Goal: Task Accomplishment & Management: Manage account settings

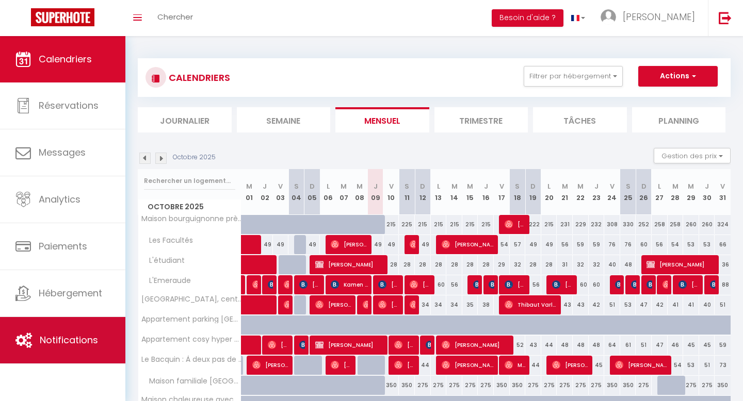
click at [51, 334] on span "Notifications" at bounding box center [69, 340] width 58 height 13
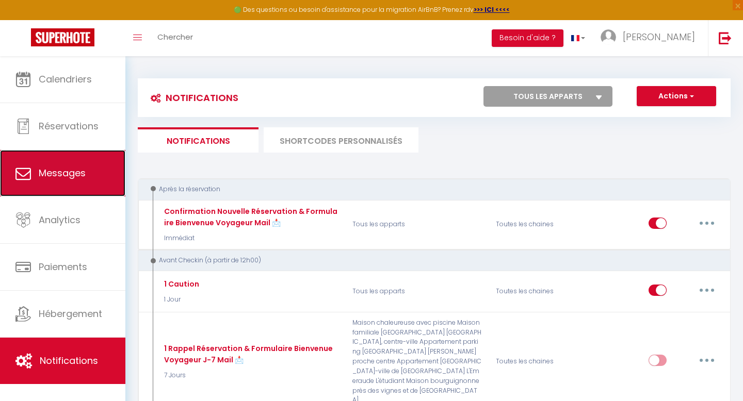
click at [84, 176] on span "Messages" at bounding box center [62, 173] width 47 height 13
select select "message"
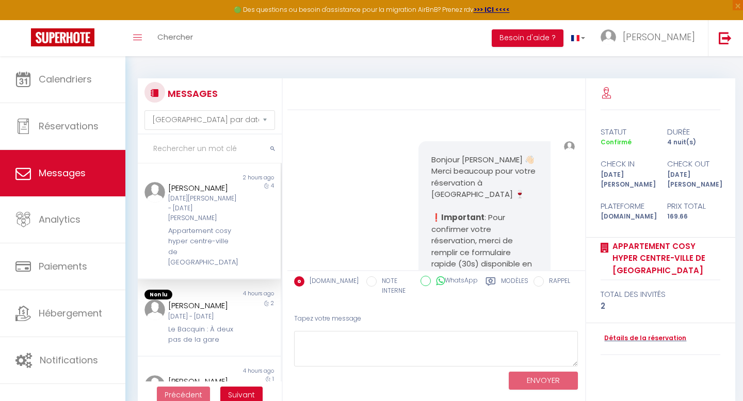
scroll to position [1640, 0]
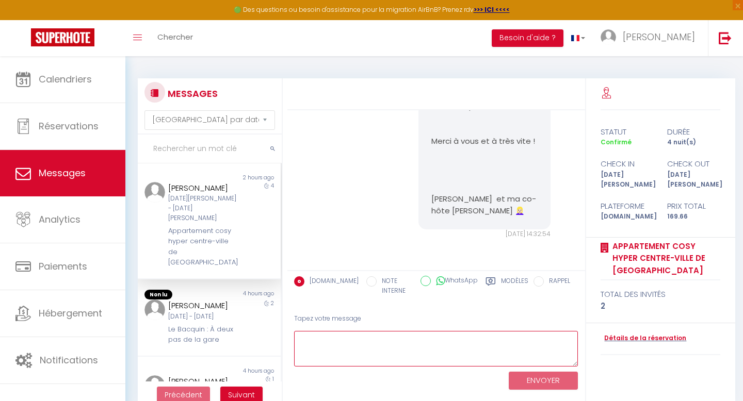
click at [405, 346] on textarea at bounding box center [436, 349] width 284 height 36
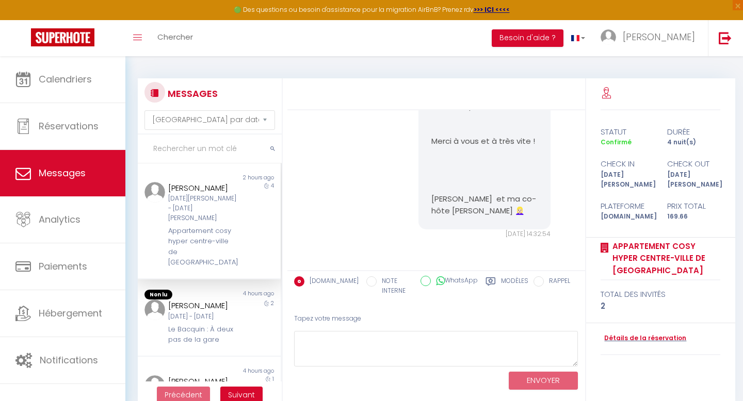
click at [501, 279] on div "Modèles" at bounding box center [507, 289] width 43 height 25
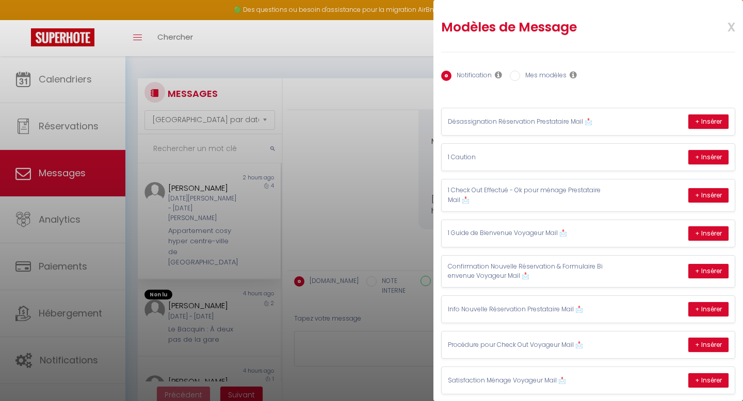
click at [539, 74] on label "Mes modèles" at bounding box center [543, 76] width 46 height 11
click at [520, 74] on input "Mes modèles" at bounding box center [515, 76] width 10 height 10
radio input "true"
radio input "false"
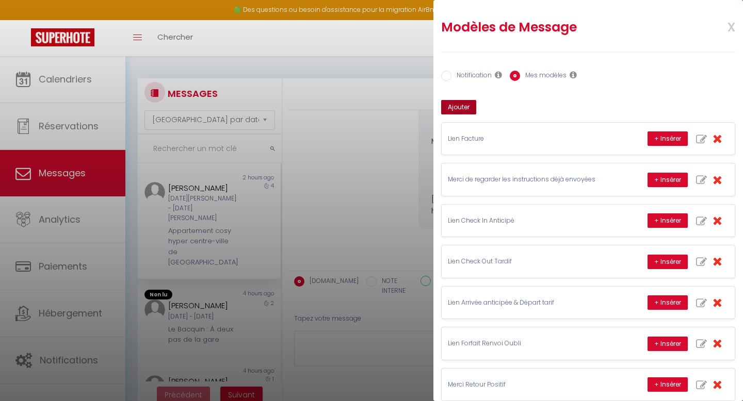
click at [467, 104] on button "Ajouter" at bounding box center [458, 107] width 35 height 14
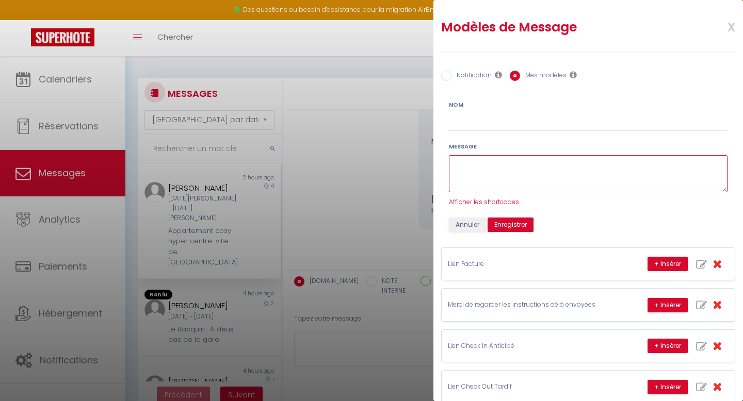
click at [474, 164] on textarea at bounding box center [588, 174] width 279 height 38
type textarea "Lien Check in Anticipé MAISON"
click at [509, 225] on button "Enregistrer" at bounding box center [511, 225] width 46 height 14
click at [536, 177] on textarea "Lien Check in Anticipé MAISON" at bounding box center [588, 174] width 279 height 38
drag, startPoint x: 555, startPoint y: 164, endPoint x: 452, endPoint y: 164, distance: 102.7
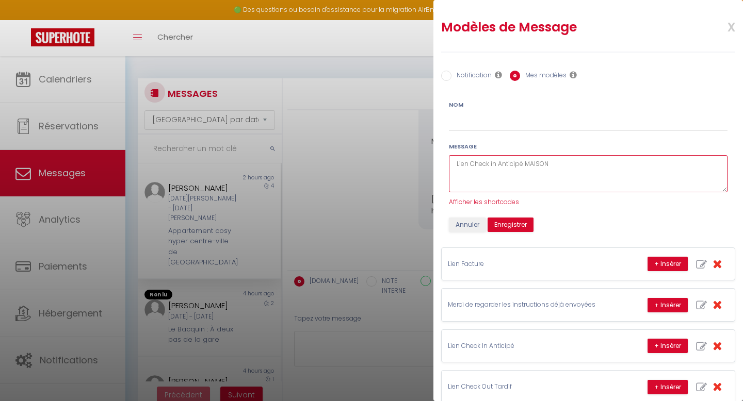
click at [452, 164] on textarea "Lien Check in Anticipé MAISON" at bounding box center [588, 174] width 279 height 38
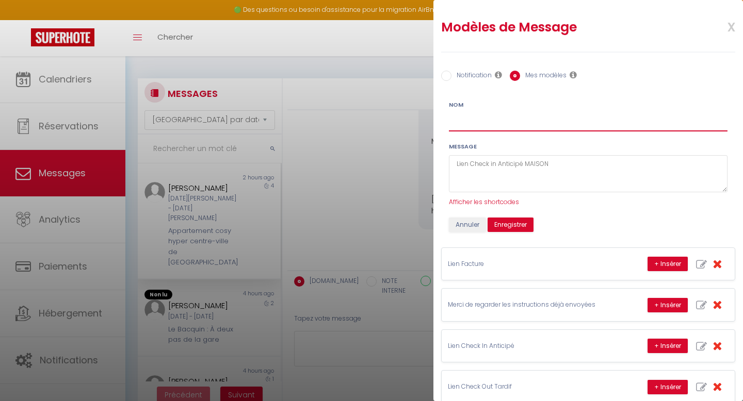
click at [463, 116] on input "Nom" at bounding box center [588, 122] width 279 height 19
paste input "Lien Check in Anticipé MAISON"
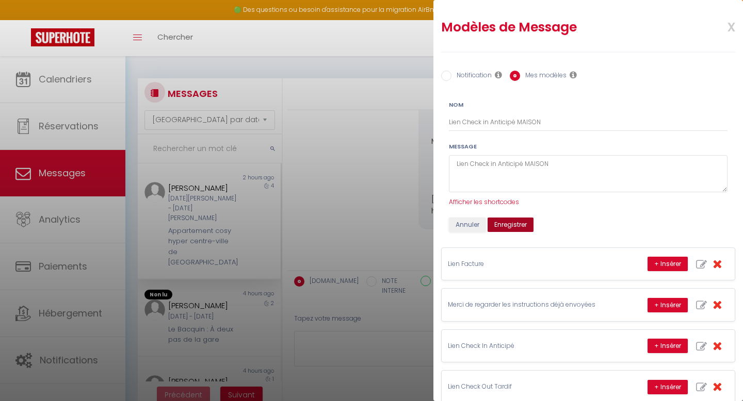
click at [498, 225] on button "Enregistrer" at bounding box center [511, 225] width 46 height 14
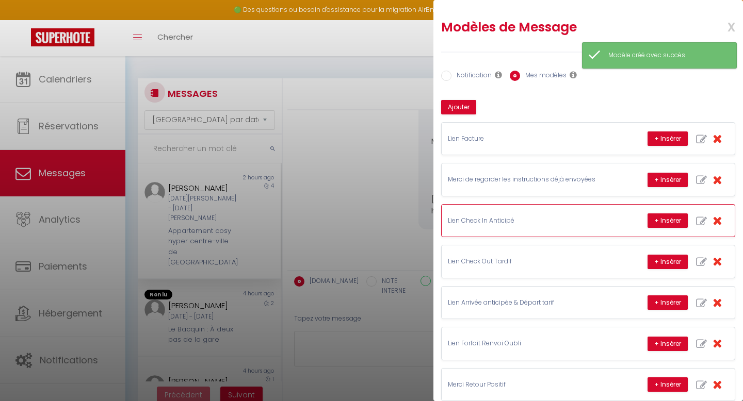
click at [495, 221] on p "Lien Check In Anticipé" at bounding box center [525, 221] width 155 height 10
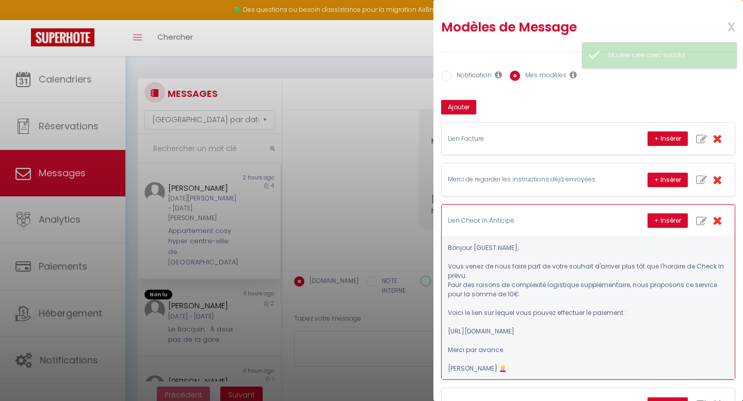
drag, startPoint x: 488, startPoint y: 367, endPoint x: 463, endPoint y: 329, distance: 45.2
click at [463, 327] on pre "Bonjour [GUEST:NAME], Vous venez de nous faire part de votre souhait d'arriver …" at bounding box center [588, 309] width 281 height 130
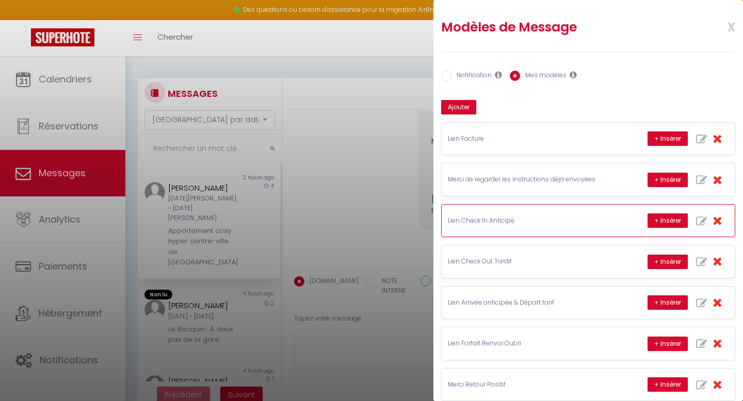
click at [514, 221] on p "Lien Check In Anticipé" at bounding box center [525, 221] width 155 height 10
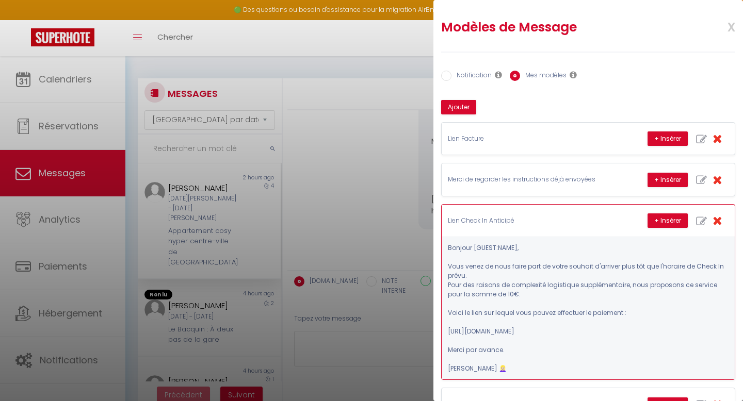
click at [701, 217] on icon "button" at bounding box center [701, 221] width 11 height 11
type input "Lien Check In Anticipé"
type textarea "Bonjour [GUEST:NAME], Vous venez de nous faire part de votre souhait d'arriver …"
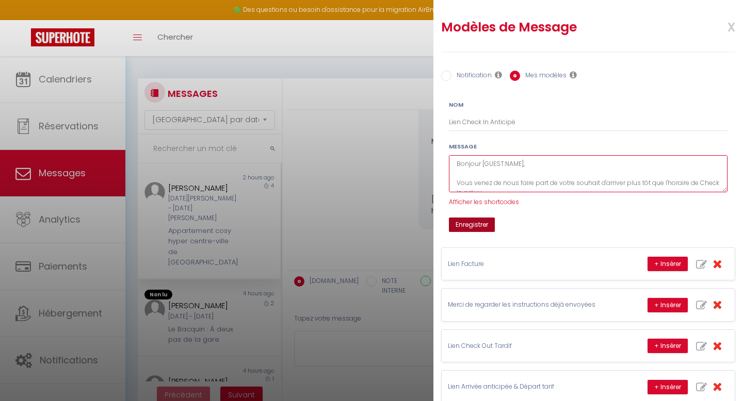
scroll to position [107, 0]
drag, startPoint x: 455, startPoint y: 163, endPoint x: 486, endPoint y: 235, distance: 78.8
click at [486, 235] on div "Notification Mes modèles Nom Lien Check In Anticipé Message Bonjour [GUEST:NAME…" at bounding box center [588, 289] width 294 height 475
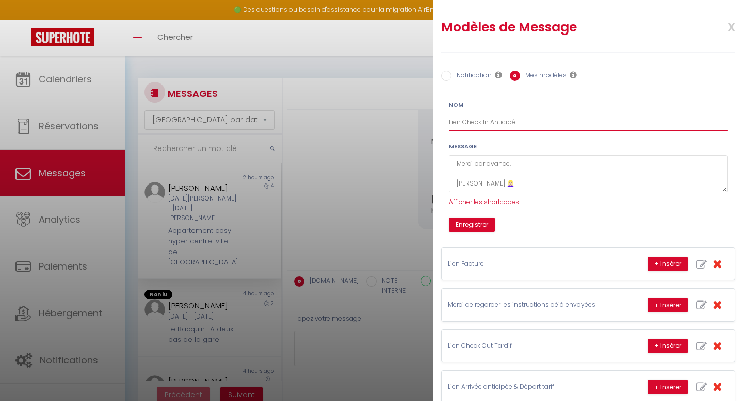
click at [505, 123] on input "Lien Check In Anticipé" at bounding box center [588, 122] width 279 height 19
click at [729, 26] on span "x" at bounding box center [719, 26] width 33 height 24
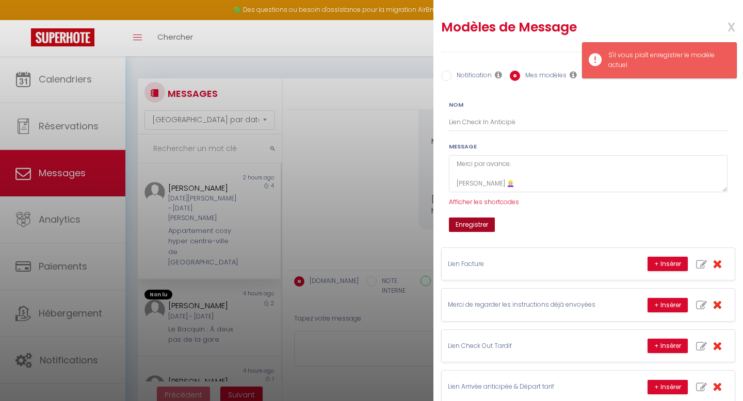
click at [485, 229] on button "Enregistrer" at bounding box center [472, 225] width 46 height 14
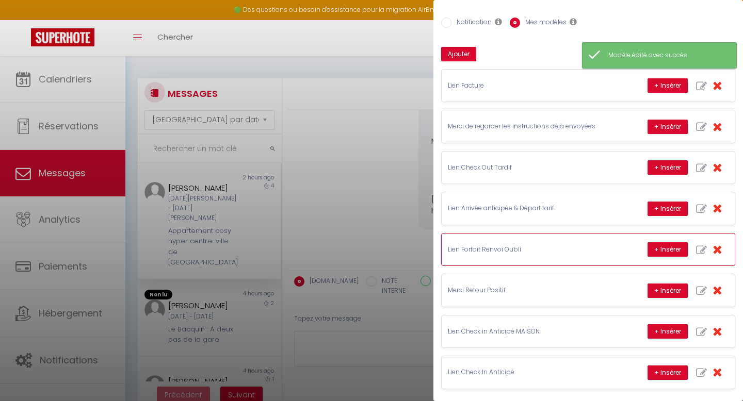
scroll to position [55, 0]
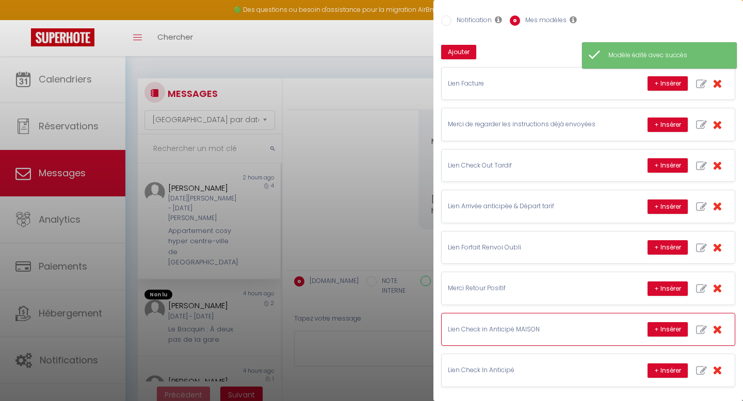
click at [493, 329] on p "Lien Check in Anticipé MAISON" at bounding box center [525, 330] width 155 height 10
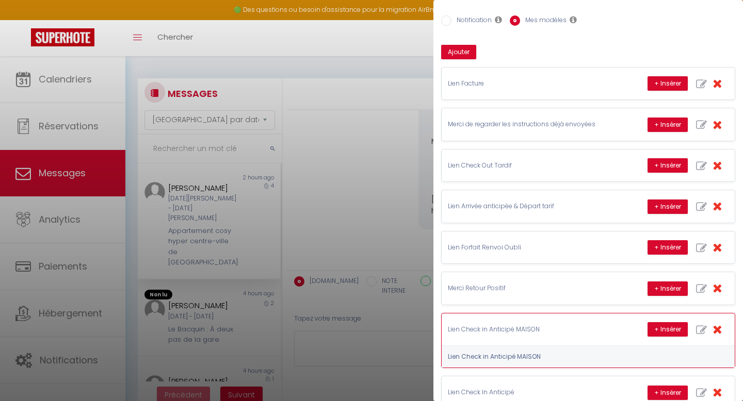
click at [701, 328] on icon "button" at bounding box center [701, 330] width 11 height 11
type input "Lien Check in Anticipé MAISON"
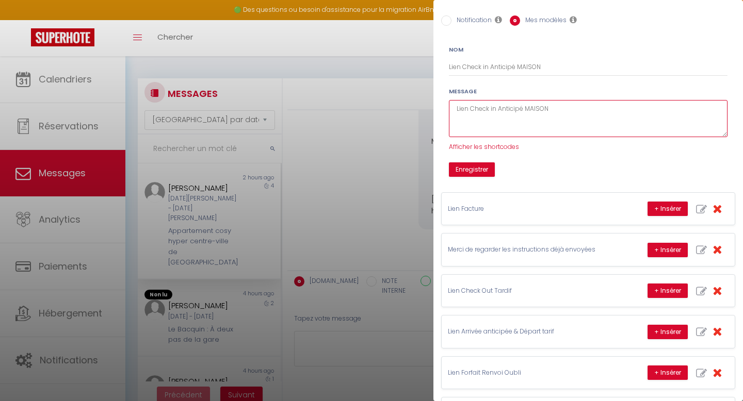
drag, startPoint x: 555, startPoint y: 116, endPoint x: 441, endPoint y: 103, distance: 114.8
click at [441, 103] on div "Nom Lien Check in Anticipé MAISON Message Lien Check in Anticipé MAISON Affiche…" at bounding box center [587, 107] width 305 height 140
paste textarea "Bonjour [GUEST:NAME], Vous venez de nous faire part de votre souhait d'arriver …"
click at [520, 117] on textarea "Bonjour [GUEST:NAME], Vous venez de nous faire part de votre souhait d'arriver …" at bounding box center [588, 119] width 279 height 38
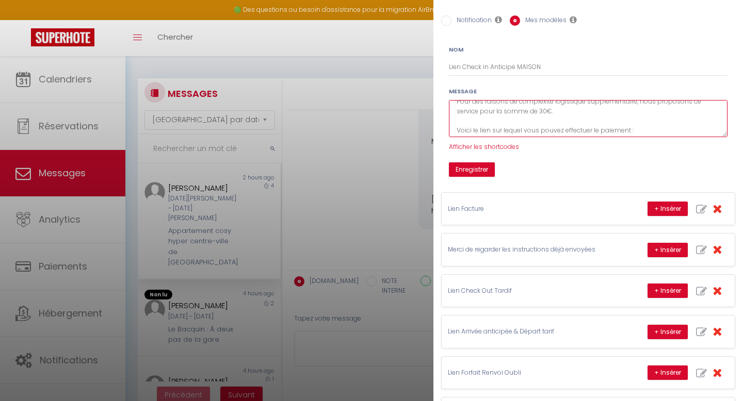
scroll to position [107, 0]
drag, startPoint x: 621, startPoint y: 121, endPoint x: 457, endPoint y: 128, distance: 164.8
click at [457, 128] on textarea "Bonjour [GUEST:NAME], Vous venez de nous faire part de votre souhait d'arriver …" at bounding box center [588, 119] width 279 height 38
click at [546, 120] on textarea "Bonjour [GUEST:NAME], Vous venez de nous faire part de votre souhait d'arriver …" at bounding box center [588, 119] width 279 height 38
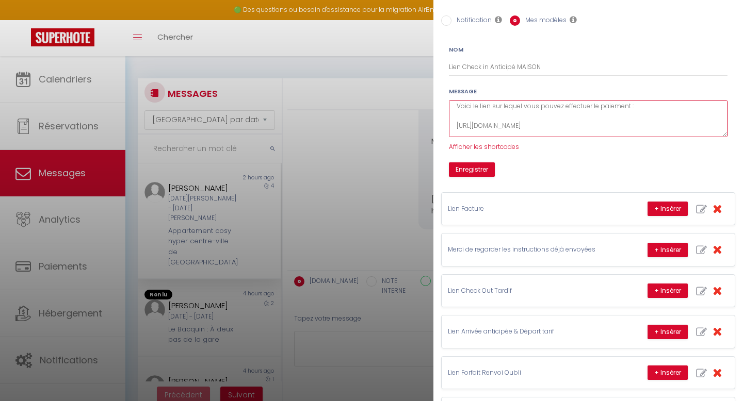
drag, startPoint x: 628, startPoint y: 123, endPoint x: 458, endPoint y: 123, distance: 169.8
click at [458, 123] on textarea "Bonjour [GUEST:NAME], Vous venez de nous faire part de votre souhait d'arriver …" at bounding box center [588, 119] width 279 height 38
paste textarea "[URL][DOMAIN_NAME]"
click at [635, 111] on textarea "Bonjour [GUEST:NAME], Vous venez de nous faire part de votre souhait d'arriver …" at bounding box center [588, 119] width 279 height 38
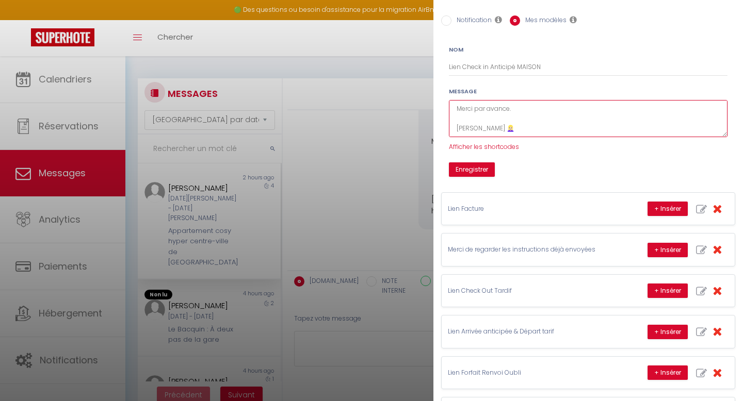
drag, startPoint x: 458, startPoint y: 106, endPoint x: 515, endPoint y: 181, distance: 94.5
click at [515, 181] on div "Notification Mes modèles Nom Lien Check in Anticipé MAISON Message Bonjour [GUE…" at bounding box center [588, 233] width 294 height 475
type textarea "Bonjour [GUEST:NAME], Vous venez de nous faire part de votre souhait d'arriver …"
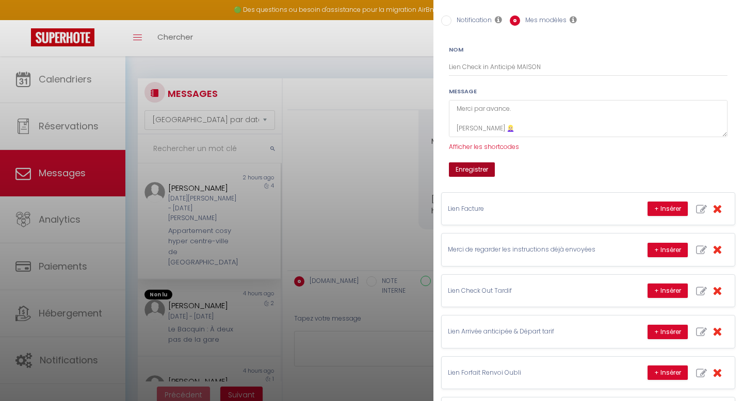
click at [476, 171] on button "Enregistrer" at bounding box center [472, 170] width 46 height 14
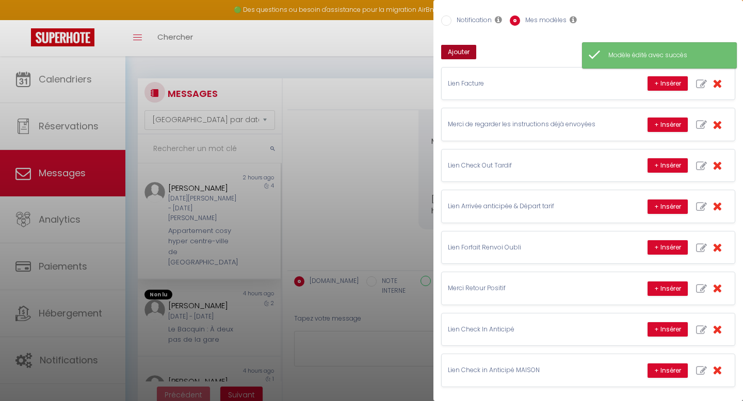
click at [466, 52] on button "Ajouter" at bounding box center [458, 52] width 35 height 14
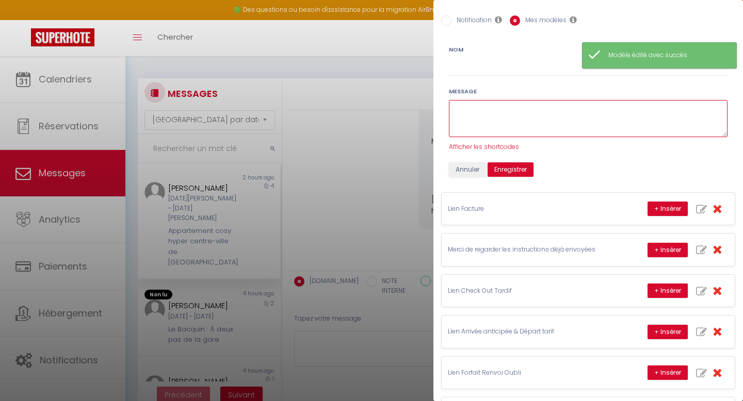
click at [487, 105] on textarea at bounding box center [588, 119] width 279 height 38
paste textarea "Bonjour [GUEST:NAME], Vous venez de nous faire part de votre souhait d'arriver …"
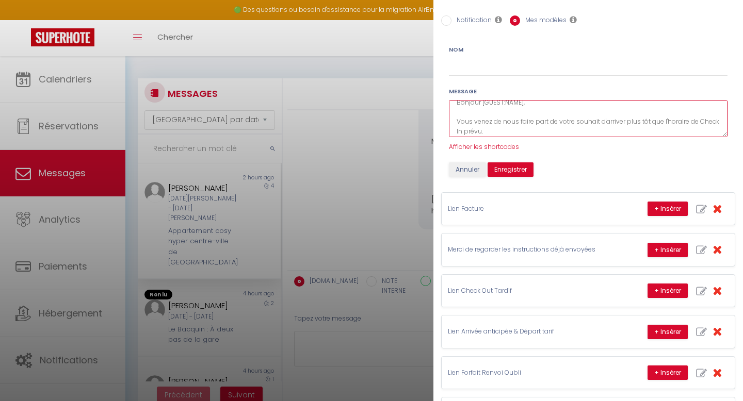
scroll to position [9, 0]
click at [650, 119] on textarea "Bonjour [GUEST:NAME], Vous venez de nous faire part de votre souhait d'arriver …" at bounding box center [588, 119] width 279 height 38
type textarea "Bonjour [GUEST:NAME], Vous venez de nous faire part de votre souhait d'arriver …"
click at [643, 121] on textarea "Bonjour [GUEST:NAME], Vous venez de nous faire part de votre souhait d'arriver …" at bounding box center [588, 119] width 279 height 38
click at [623, 120] on textarea "Bonjour [GUEST:NAME], Vous venez de nous faire part de votre souhait d'arriver …" at bounding box center [588, 119] width 279 height 38
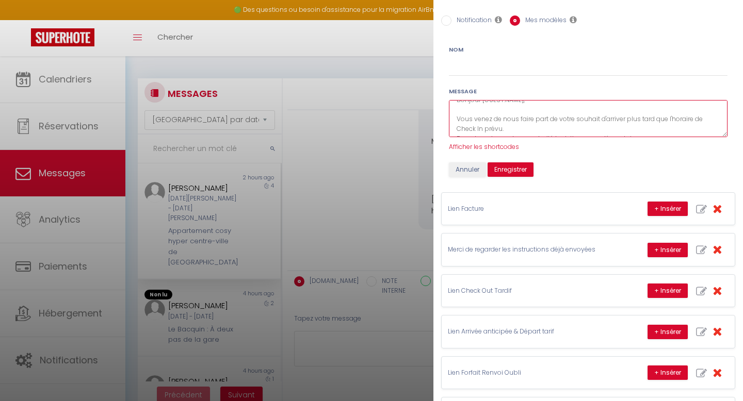
click at [623, 120] on textarea "Bonjour [GUEST:NAME], Vous venez de nous faire part de votre souhait d'arriver …" at bounding box center [588, 119] width 279 height 38
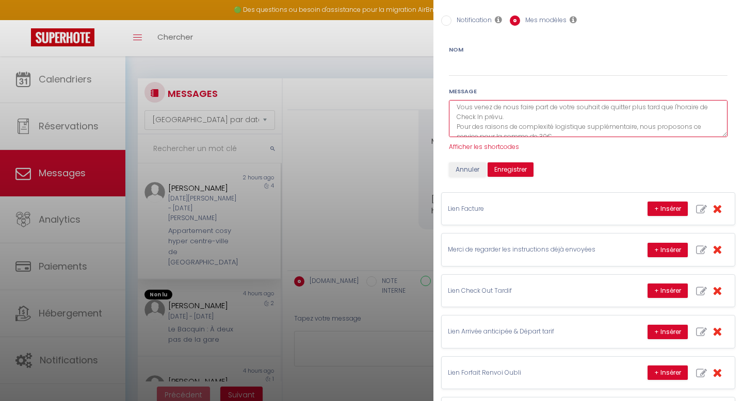
scroll to position [24, 0]
click at [482, 115] on textarea "Bonjour [GUEST:NAME], Vous venez de nous faire part de votre souhait de quitter…" at bounding box center [588, 119] width 279 height 38
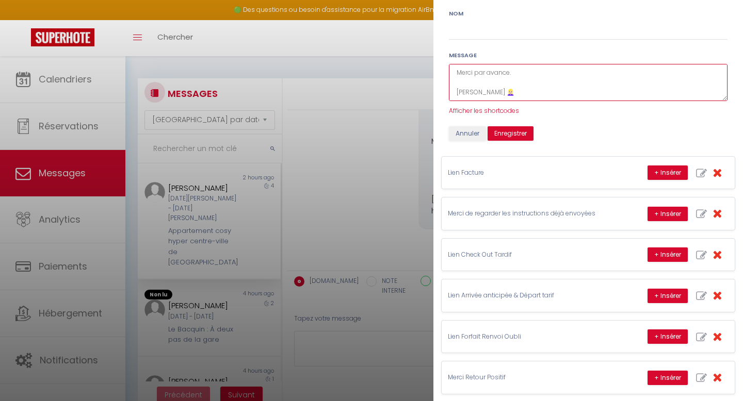
scroll to position [0, 0]
type textarea "Bonjour [GUEST:NAME], Vous venez de nous faire part de votre souhait de quitter…"
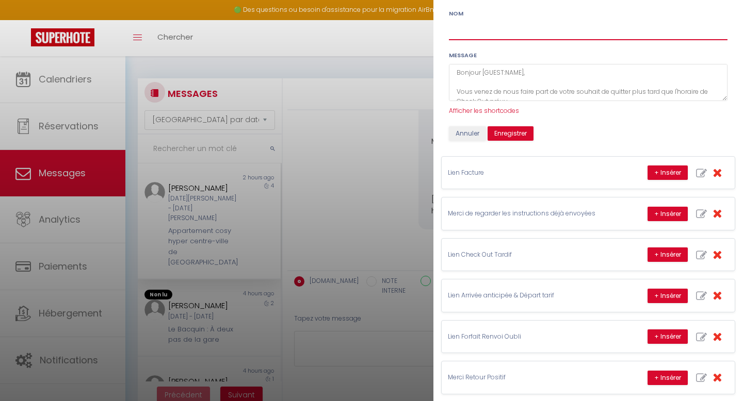
click at [514, 31] on input "Nom" at bounding box center [588, 31] width 279 height 19
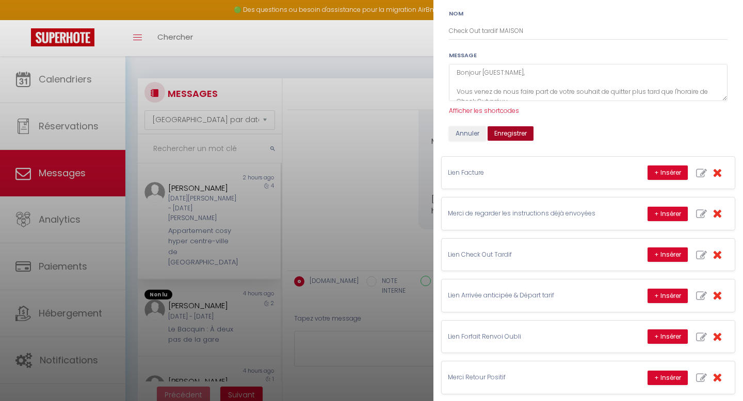
click at [512, 131] on button "Enregistrer" at bounding box center [511, 133] width 46 height 14
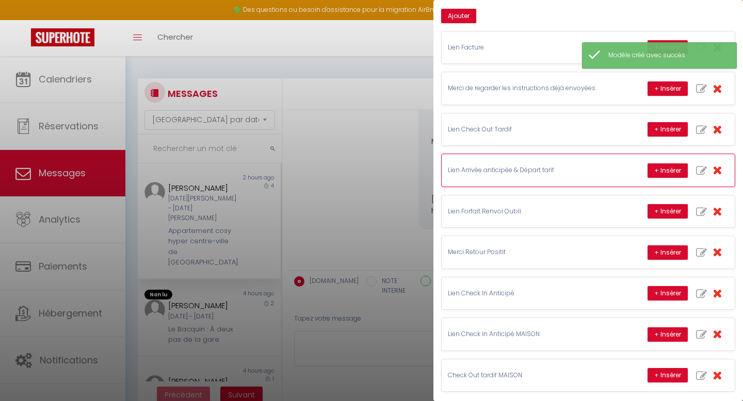
click at [503, 175] on p "Lien Arrivée anticipée & Départ tarif" at bounding box center [525, 171] width 155 height 10
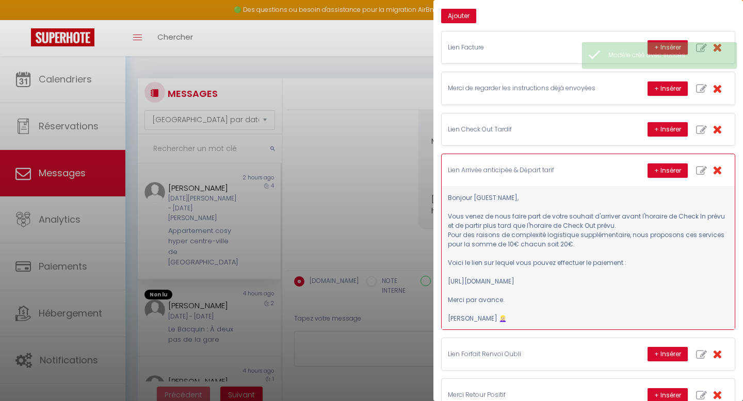
click at [702, 168] on icon "button" at bounding box center [701, 171] width 11 height 11
type input "Lien Arrivée anticipée & Départ tarif"
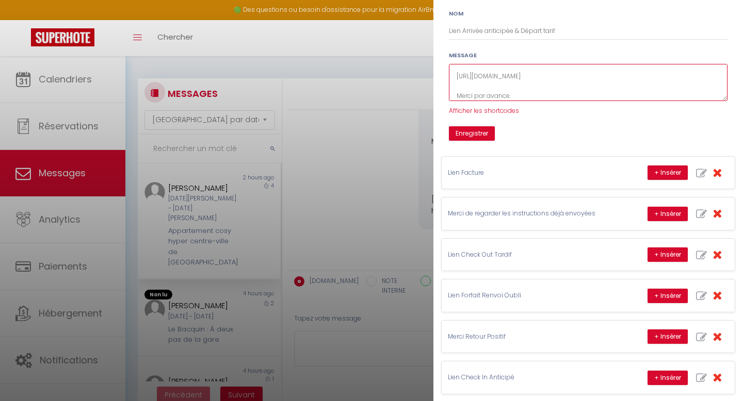
scroll to position [107, 0]
drag, startPoint x: 456, startPoint y: 72, endPoint x: 492, endPoint y: 126, distance: 65.4
click at [492, 126] on form "Nom Lien Arrivée anticipée & Départ tarif Message Bonjour [GUEST:NAME], Vous ve…" at bounding box center [588, 75] width 292 height 132
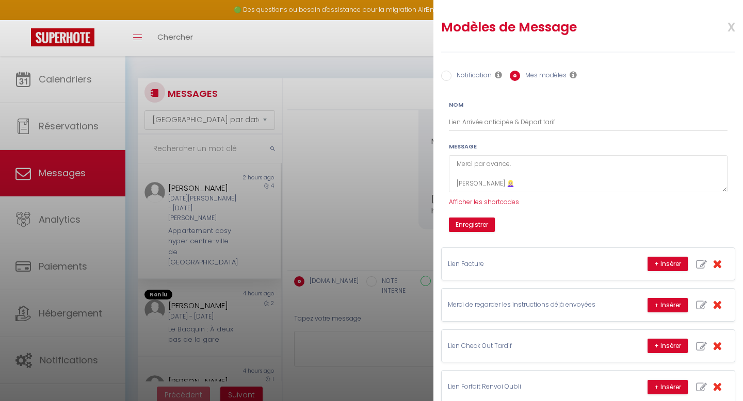
click at [733, 29] on span "x" at bounding box center [719, 26] width 33 height 24
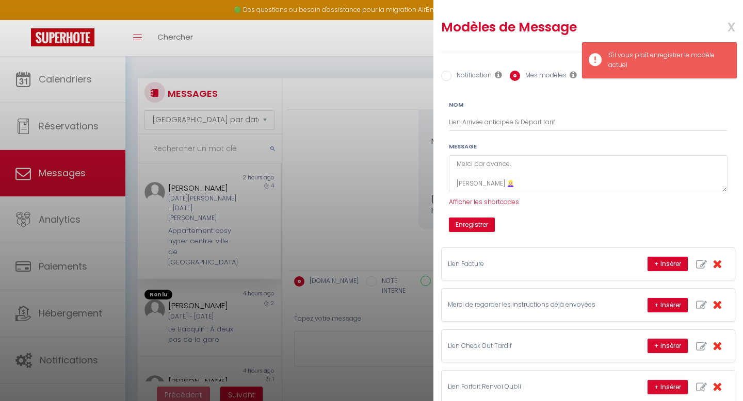
click at [733, 26] on span "x" at bounding box center [719, 26] width 33 height 24
click at [474, 224] on button "Enregistrer" at bounding box center [472, 225] width 46 height 14
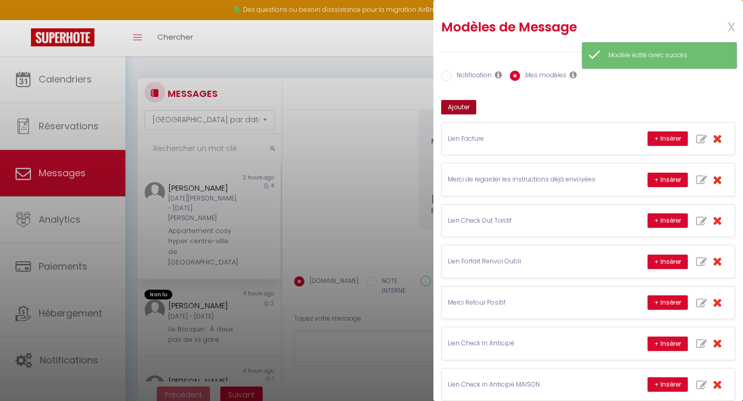
click at [467, 108] on button "Ajouter" at bounding box center [458, 107] width 35 height 14
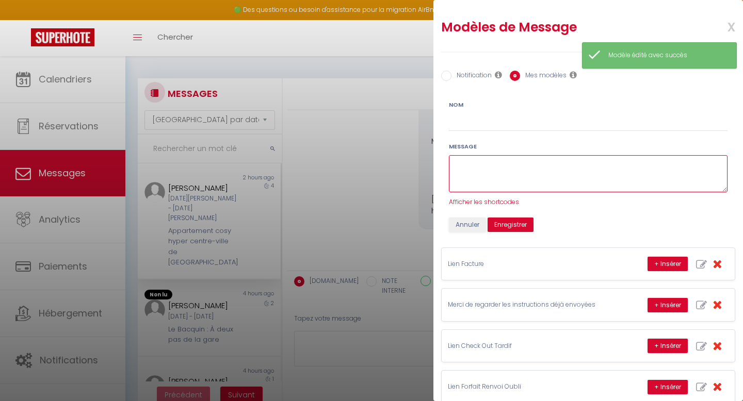
click at [466, 161] on textarea at bounding box center [588, 174] width 279 height 38
paste textarea "Bonjour [GUEST:NAME], Vous venez de nous faire part de votre souhait d'arriver …"
type textarea "Bonjour [GUEST:NAME], Vous venez de nous faire part de votre souhait d'arriver …"
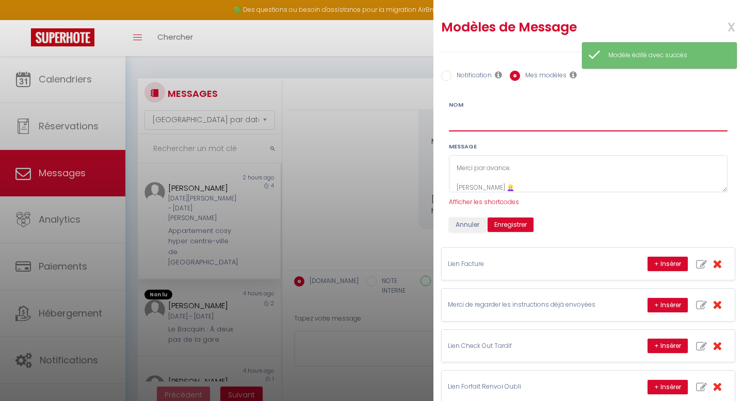
click at [473, 123] on input "Nom" at bounding box center [588, 122] width 279 height 19
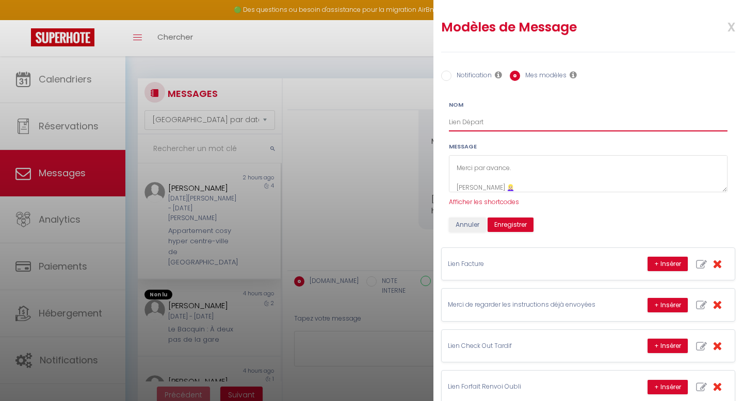
click at [493, 124] on input "Lien Départ" at bounding box center [588, 122] width 279 height 19
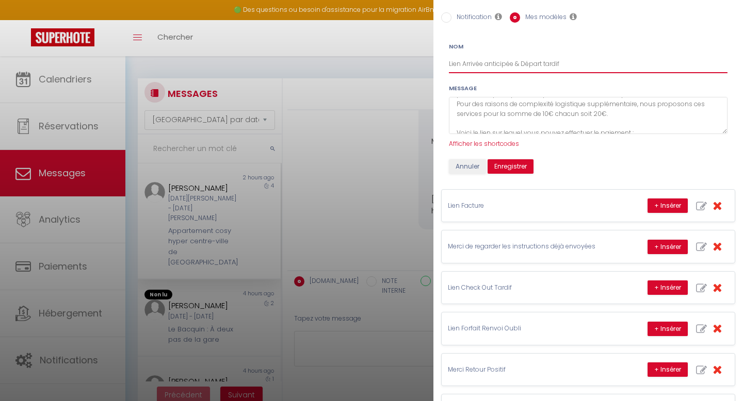
scroll to position [41, 0]
type input "Lien Arrivée anticipée & Départ tardif"
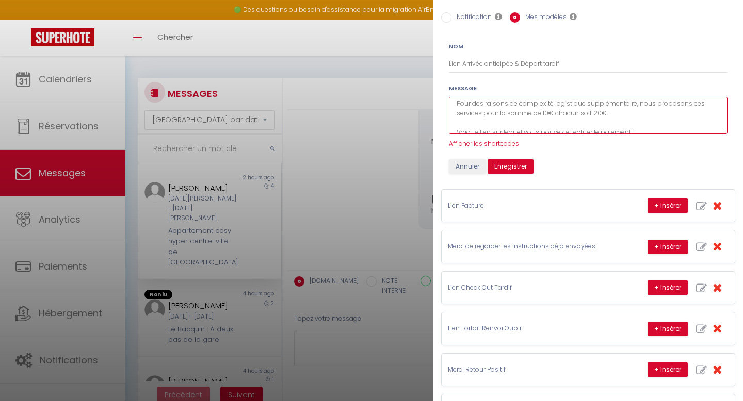
click at [543, 114] on textarea "Bonjour [GUEST:NAME], Vous venez de nous faire part de votre souhait d'arriver …" at bounding box center [588, 116] width 279 height 38
click at [596, 114] on textarea "Bonjour [GUEST:NAME], Vous venez de nous faire part de votre souhait d'arriver …" at bounding box center [588, 116] width 279 height 38
drag, startPoint x: 617, startPoint y: 111, endPoint x: 455, endPoint y: 112, distance: 162.5
click at [455, 112] on textarea "Bonjour [GUEST:NAME], Vous venez de nous faire part de votre souhait d'arriver …" at bounding box center [588, 116] width 279 height 38
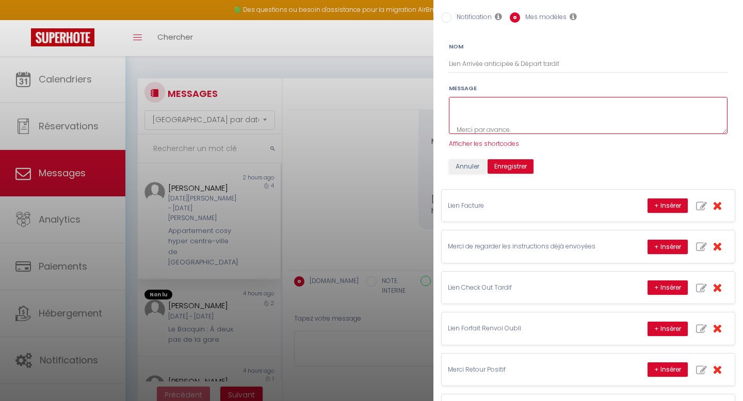
type textarea "Bonjour [GUEST:NAME], Vous venez de nous faire part de votre souhait d'arriver …"
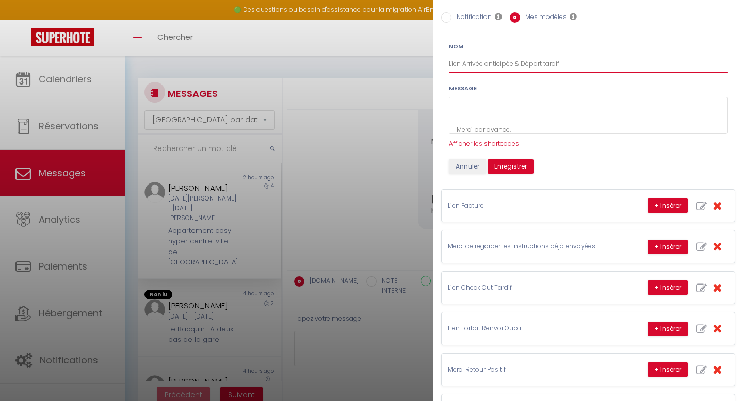
click at [572, 62] on input "Lien Arrivée anticipée & Départ tardif" at bounding box center [588, 64] width 279 height 19
drag, startPoint x: 603, startPoint y: 62, endPoint x: 449, endPoint y: 61, distance: 153.8
click at [449, 61] on input "Lien Arrivée anticipée & Départ tardif MAISON" at bounding box center [588, 64] width 279 height 19
type input "Lien Arrivée anticipée & Départ tardif MAISON"
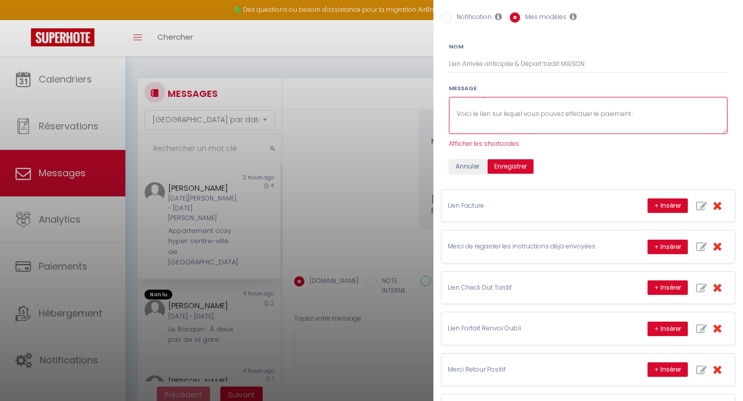
click at [495, 124] on textarea "Bonjour [GUEST:NAME], Vous venez de nous faire part de votre souhait d'arriver …" at bounding box center [588, 116] width 279 height 38
paste textarea "[URL][DOMAIN_NAME]"
click at [635, 115] on textarea "Bonjour [GUEST:NAME], Vous venez de nous faire part de votre souhait d'arriver …" at bounding box center [588, 116] width 279 height 38
type textarea "Bonjour [GUEST:NAME], Vous venez de nous faire part de votre souhait d'arriver …"
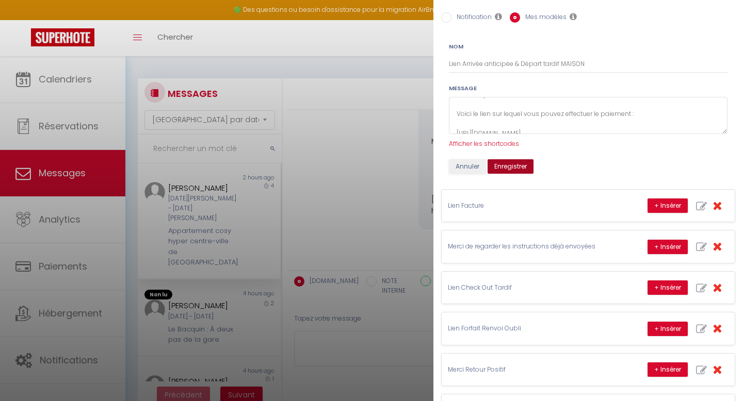
click at [516, 168] on button "Enregistrer" at bounding box center [511, 166] width 46 height 14
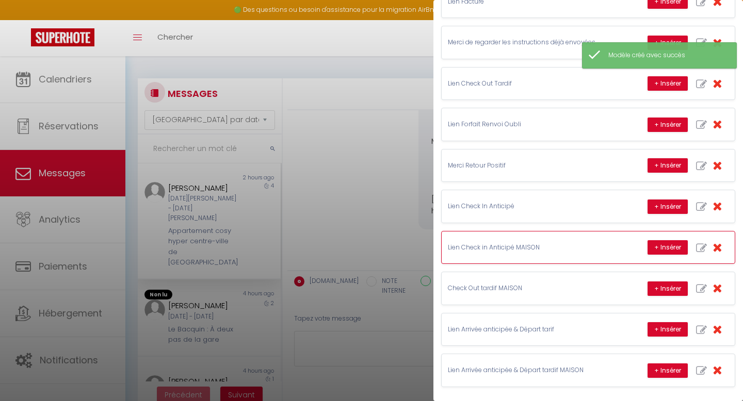
scroll to position [139, 0]
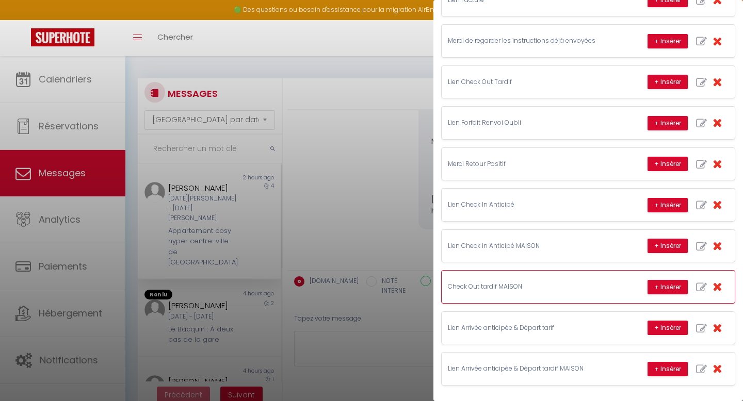
click at [494, 288] on p "Check Out tardif MAISON" at bounding box center [525, 287] width 155 height 10
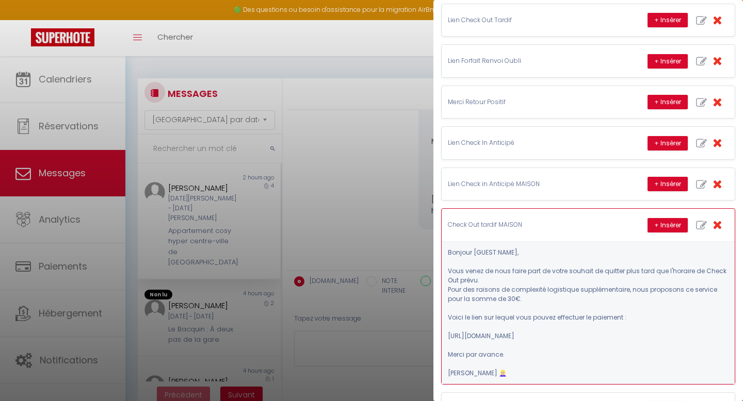
scroll to position [202, 0]
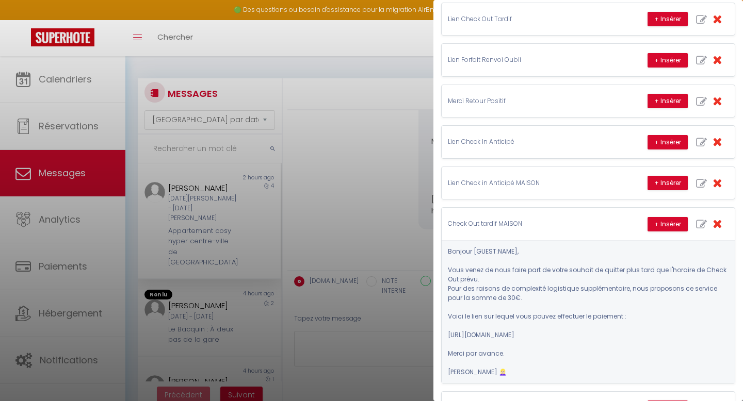
click at [389, 193] on div at bounding box center [371, 200] width 743 height 401
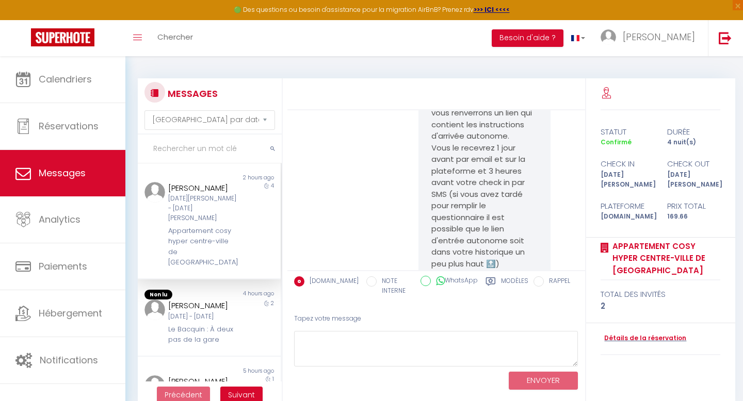
scroll to position [1261, 0]
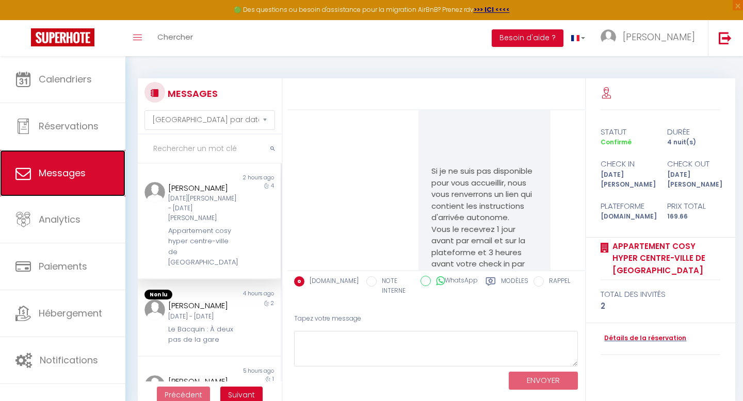
click at [82, 176] on span "Messages" at bounding box center [62, 173] width 47 height 13
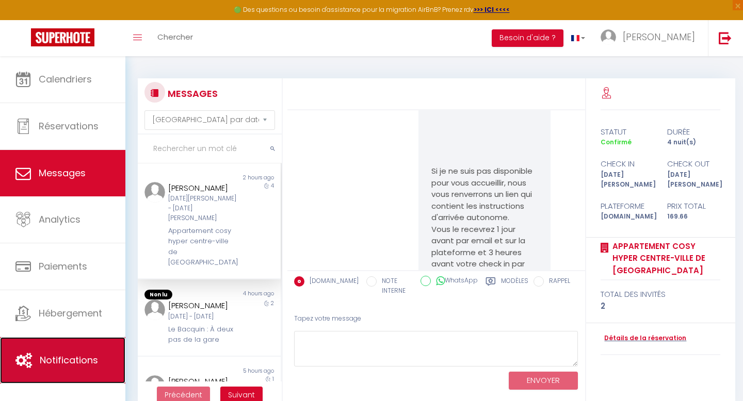
click at [59, 381] on link "Notifications" at bounding box center [62, 360] width 125 height 46
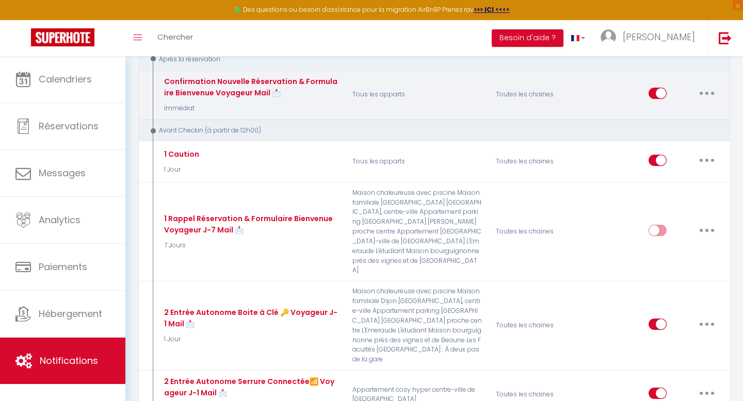
scroll to position [137, 0]
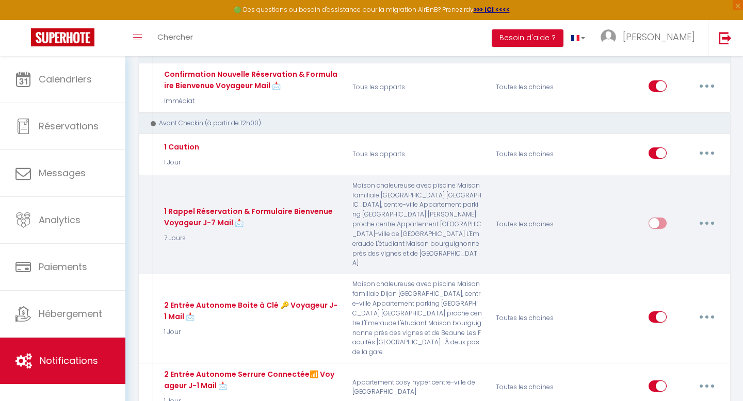
click at [442, 216] on p "Maison chaleureuse avec piscine Maison familiale [GEOGRAPHIC_DATA] [GEOGRAPHIC_…" at bounding box center [417, 225] width 143 height 88
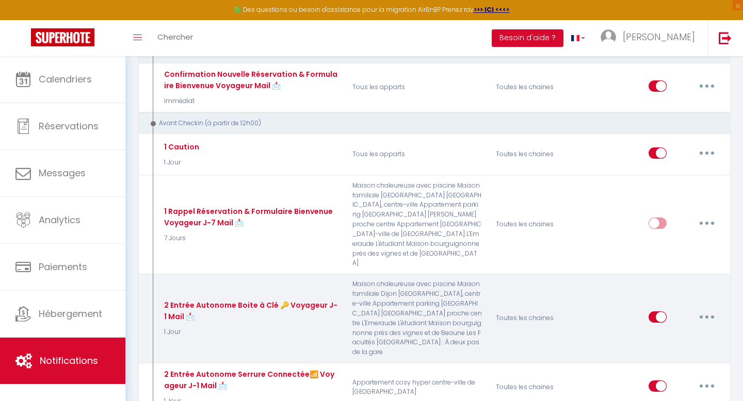
click at [700, 309] on button "button" at bounding box center [706, 317] width 29 height 17
click at [680, 332] on link "Editer" at bounding box center [680, 341] width 76 height 18
type input "2 Entrée Autonome Boite à Clé 🔑 Voyageur J-1 Mail 📩"
select select "1 Jour"
select select "if_deposit_is_paid"
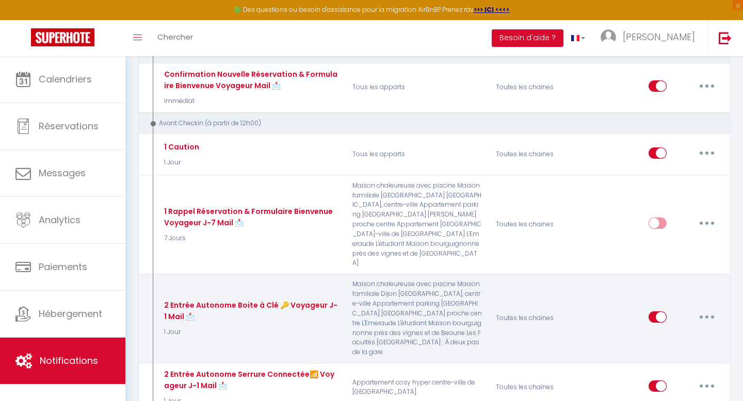
checkbox input "true"
checkbox input "false"
radio input "true"
type input "👱🏻‍♀️ Votre Entrée Autonome pour [RENTAL:NAME] à [RENTAL:CITY]"
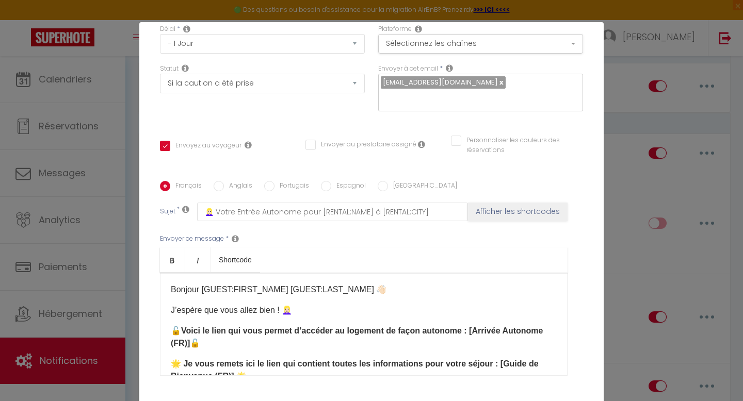
scroll to position [0, 0]
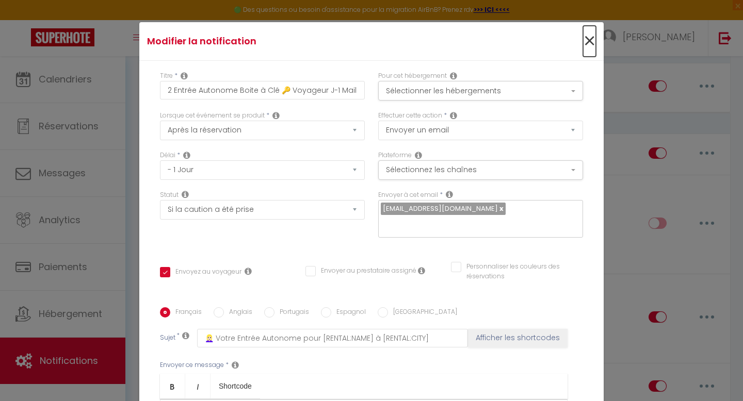
click at [586, 43] on span "×" at bounding box center [589, 41] width 13 height 31
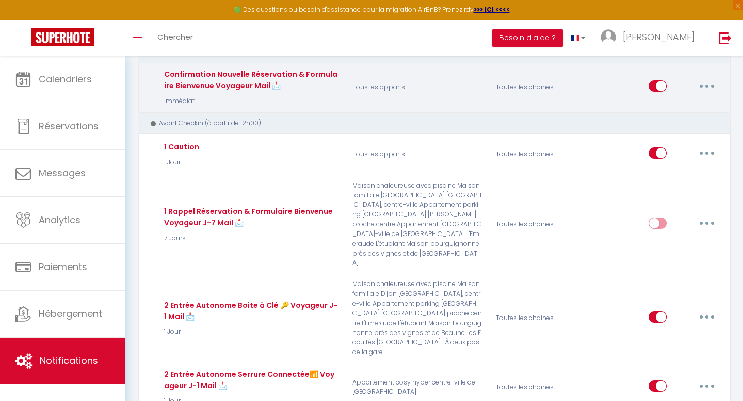
click at [702, 86] on button "button" at bounding box center [706, 86] width 29 height 17
click at [682, 108] on link "Editer" at bounding box center [680, 110] width 76 height 18
type input "Confirmation Nouvelle Réservation & Formulaire Bienvenue Voyageur Mail 📩"
select select "1"
select select "Immédiat"
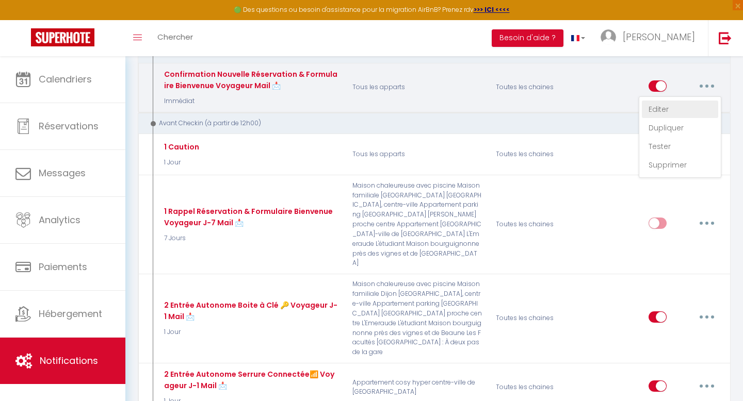
select select
checkbox input "true"
checkbox input "false"
type input "👱🏻‍♀️ Réservation à confirmer pour [RENTAL:NAME] à [RENTAL:CITY]"
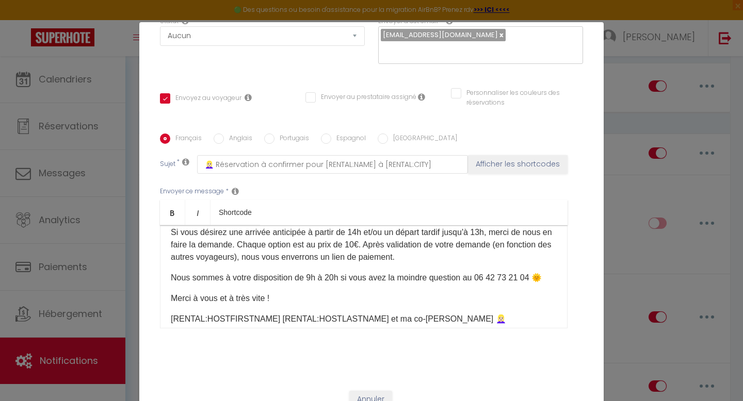
scroll to position [181, 0]
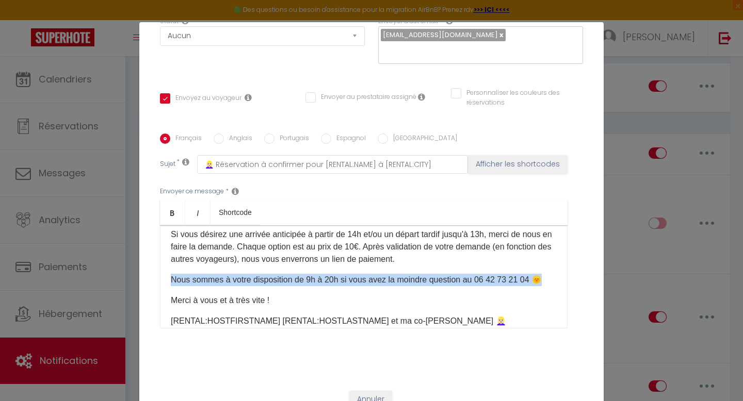
drag, startPoint x: 537, startPoint y: 265, endPoint x: 172, endPoint y: 267, distance: 365.3
click at [172, 274] on p "Nous sommes à votre disposition de 9h à 20h si vous avez la moindre question au…" at bounding box center [364, 280] width 386 height 12
copy p "Nous sommes à votre disposition de 9h à 20h si vous avez la moindre question au…"
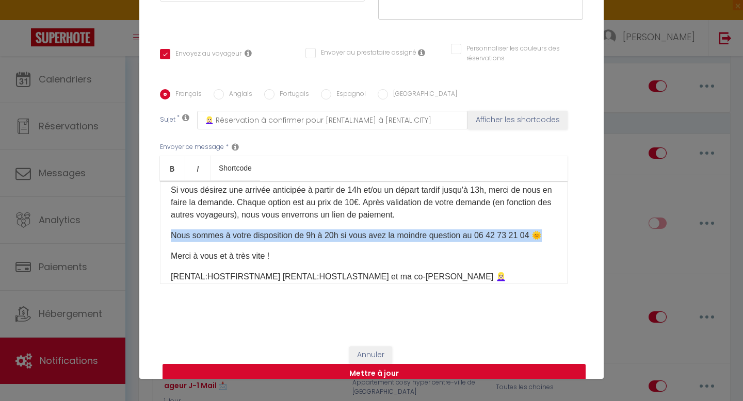
click at [323, 364] on button "Mettre à jour" at bounding box center [374, 374] width 423 height 20
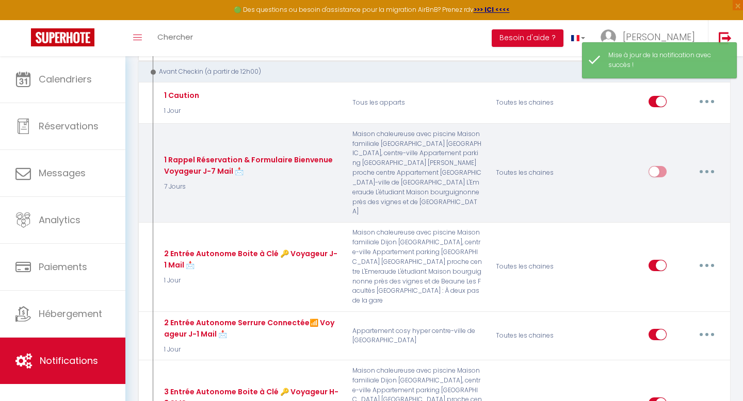
scroll to position [198, 0]
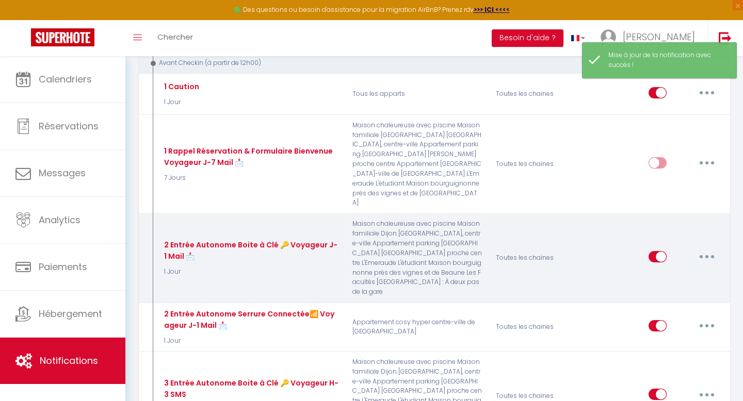
click at [702, 249] on button "button" at bounding box center [706, 257] width 29 height 17
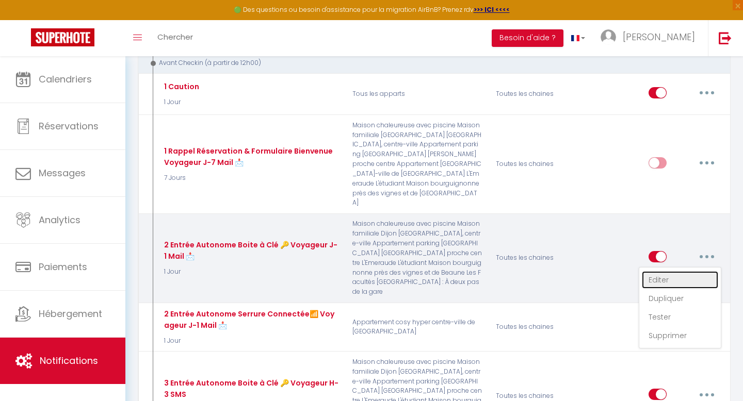
click at [681, 271] on link "Editer" at bounding box center [680, 280] width 76 height 18
type input "2 Entrée Autonome Boite à Clé 🔑 Voyageur J-1 Mail 📩"
select select "1 Jour"
select select "if_deposit_is_paid"
checkbox input "true"
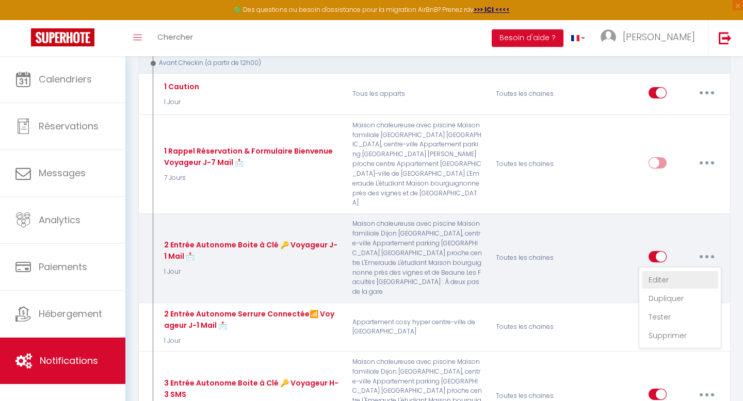
checkbox input "false"
radio input "true"
type input "👱🏻‍♀️ Votre Entrée Autonome pour [RENTAL:NAME] à [RENTAL:CITY]"
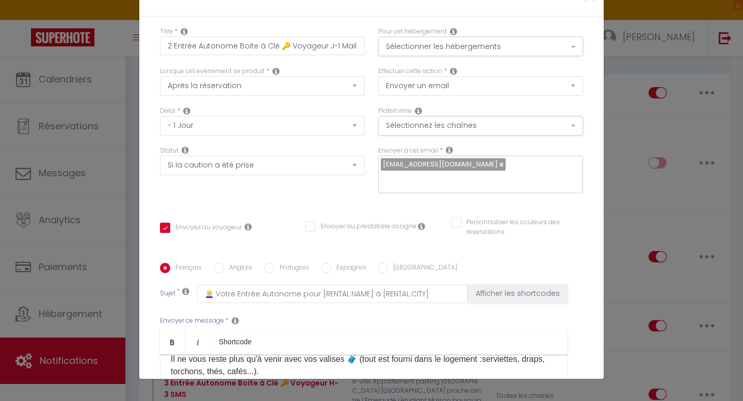
scroll to position [247, 0]
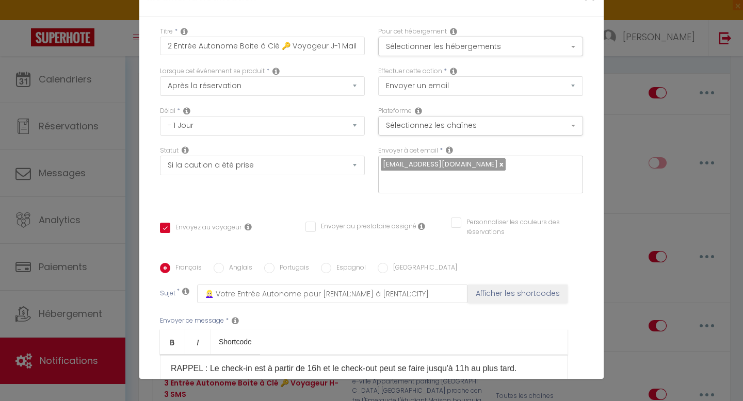
click at [459, 383] on p "Nous sommes à votre disposition si vous avez la moindre question 😀" at bounding box center [364, 389] width 386 height 12
drag, startPoint x: 434, startPoint y: 211, endPoint x: 173, endPoint y: 213, distance: 260.6
click at [171, 383] on p "Nous sommes à votre disposition si vous avez la moindre question 😀" at bounding box center [364, 389] width 386 height 12
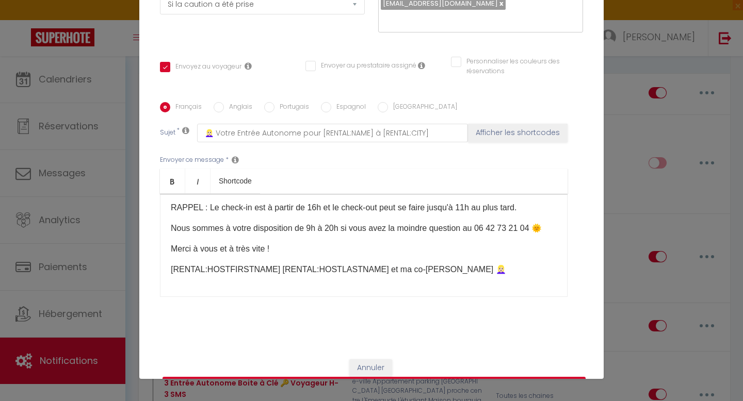
click at [367, 377] on button "Mettre à jour" at bounding box center [374, 387] width 423 height 20
checkbox input "true"
checkbox input "false"
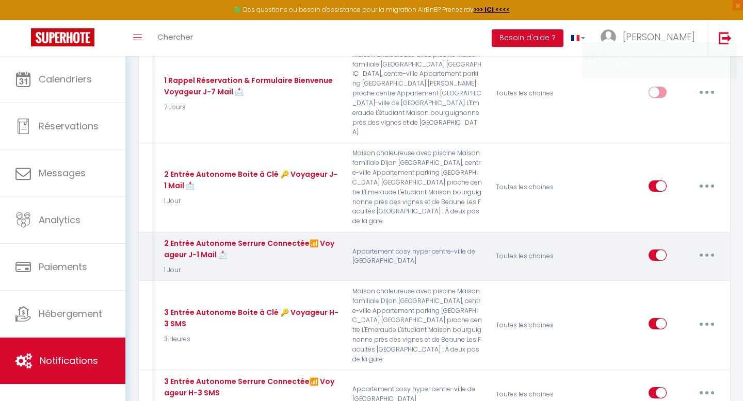
scroll to position [269, 0]
click at [704, 247] on button "button" at bounding box center [706, 255] width 29 height 17
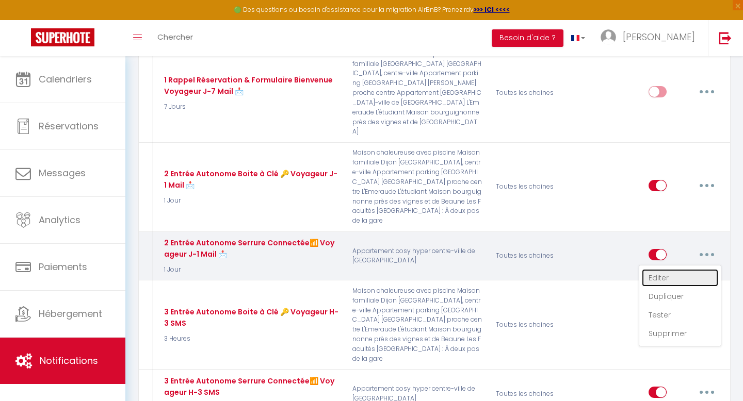
click at [666, 269] on link "Editer" at bounding box center [680, 278] width 76 height 18
type input "2 Entrée Autonome Serrure Connectée📶 Voyageur J-1 Mail 📩"
select select "1 Jour"
select select "if_deposit_is_paid"
checkbox input "true"
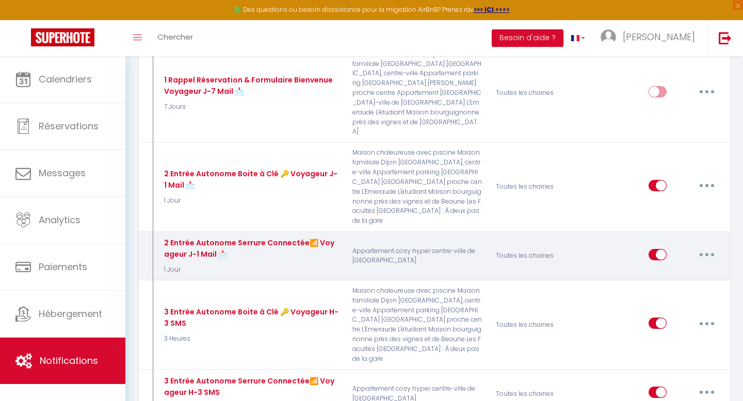
checkbox input "false"
radio input "true"
type input "👱🏻‍♀️ Votre Entrée Autonome pour [RENTAL:NAME] à [RENTAL:CITY]"
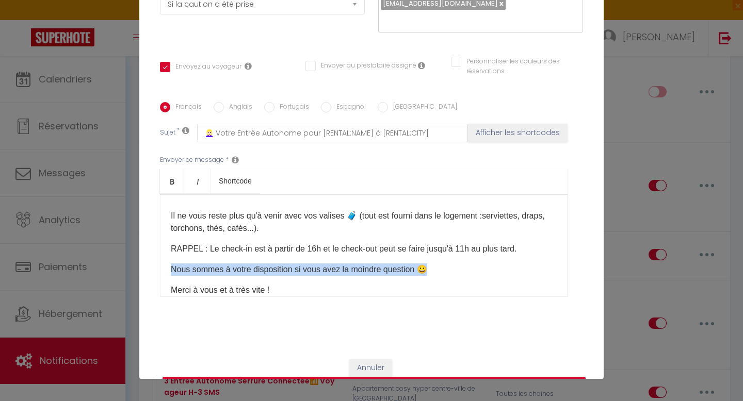
drag, startPoint x: 441, startPoint y: 253, endPoint x: 291, endPoint y: 237, distance: 150.5
click at [291, 244] on div "​Bonjour [GUEST:FIRST_NAME] [GUEST:LAST_NAME] 👋🏻 J’espère que vous allez bien !…" at bounding box center [364, 245] width 408 height 103
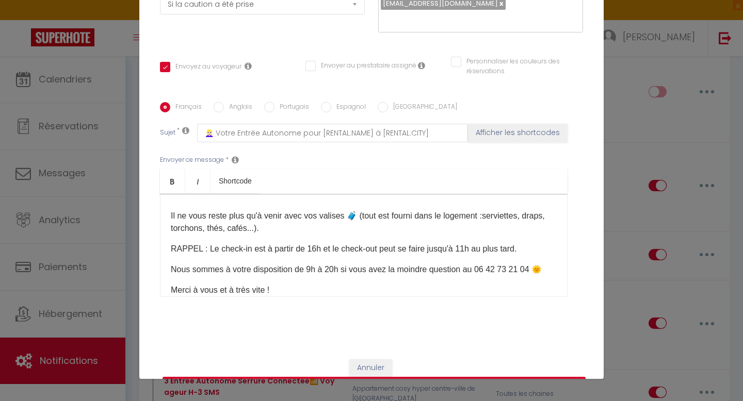
click at [394, 377] on button "Mettre à jour" at bounding box center [374, 387] width 423 height 20
checkbox input "true"
checkbox input "false"
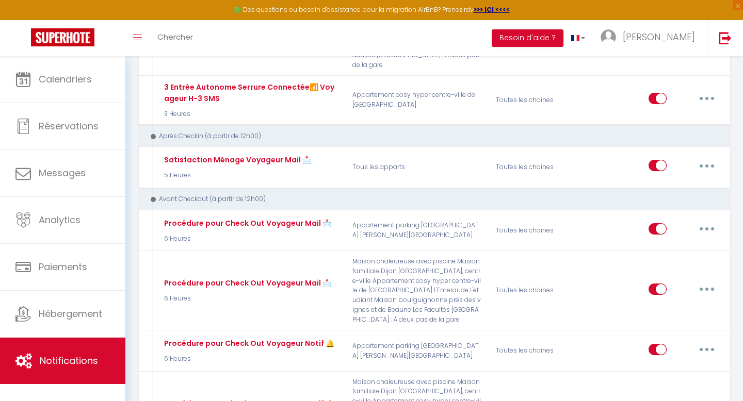
scroll to position [684, 0]
